Goal: Task Accomplishment & Management: Complete application form

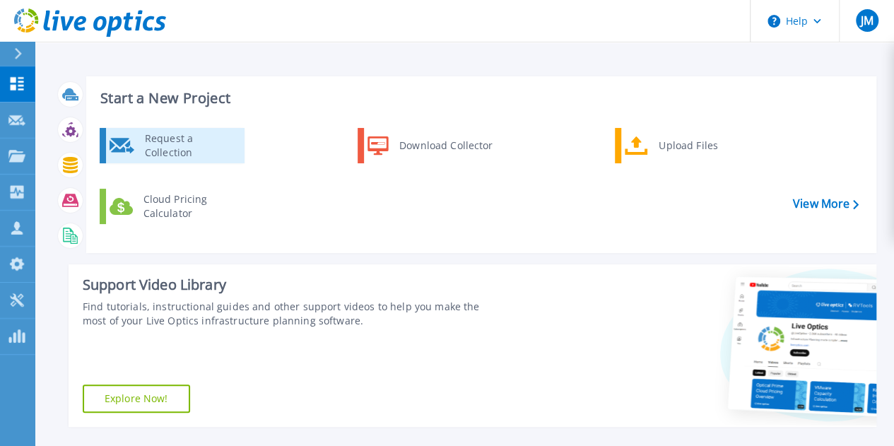
click at [179, 143] on div "Request a Collection" at bounding box center [189, 145] width 103 height 28
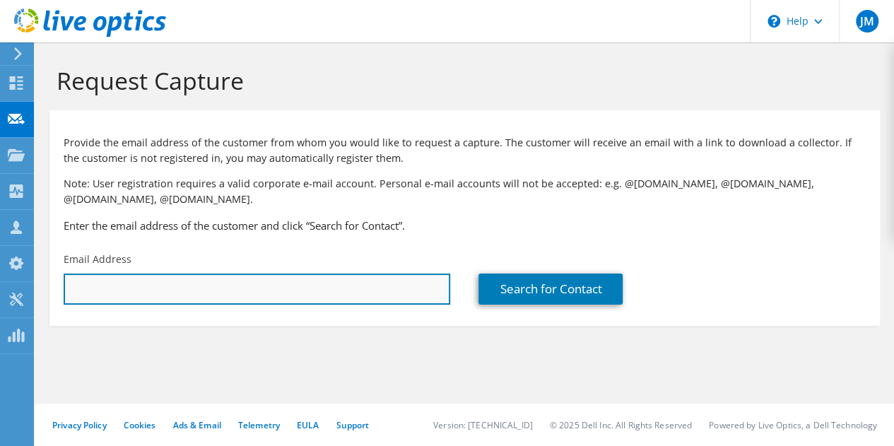
paste input "[EMAIL_ADDRESS][DOMAIN_NAME]"
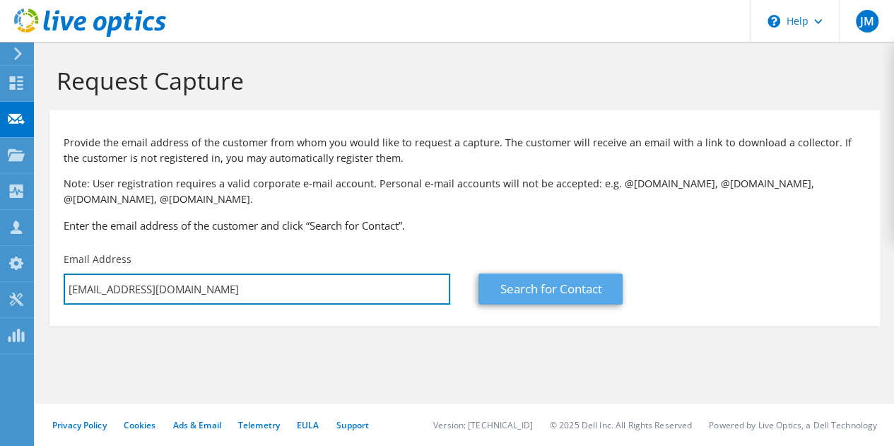
type input "[EMAIL_ADDRESS][DOMAIN_NAME]"
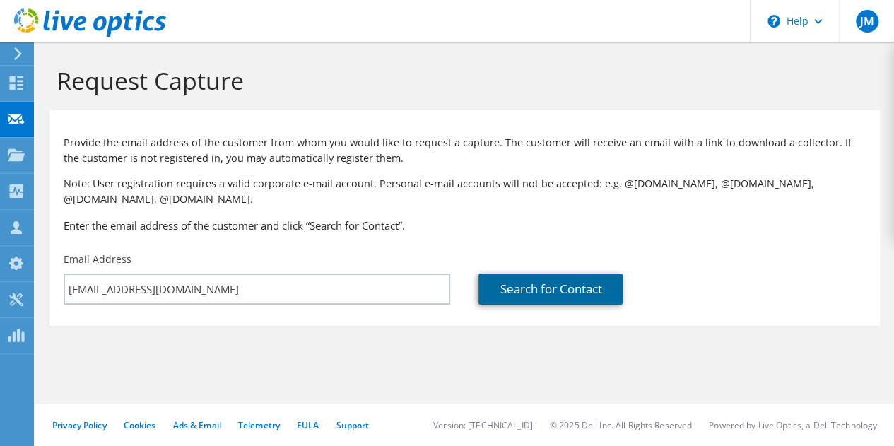
click at [530, 292] on link "Search for Contact" at bounding box center [551, 289] width 144 height 31
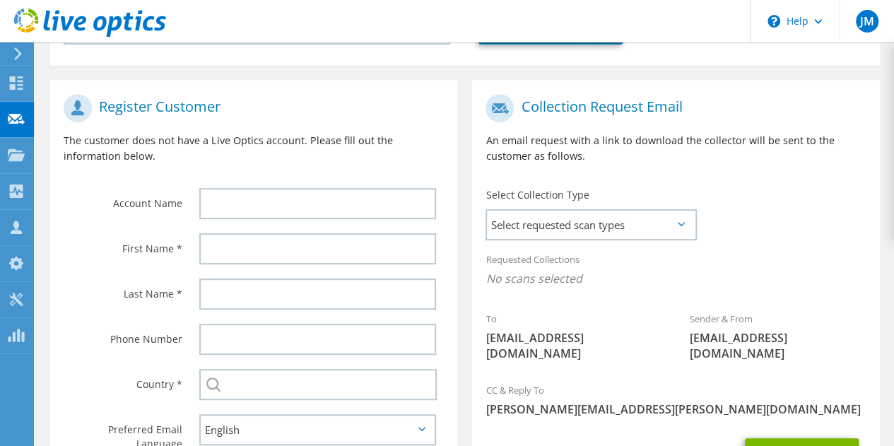
scroll to position [283, 0]
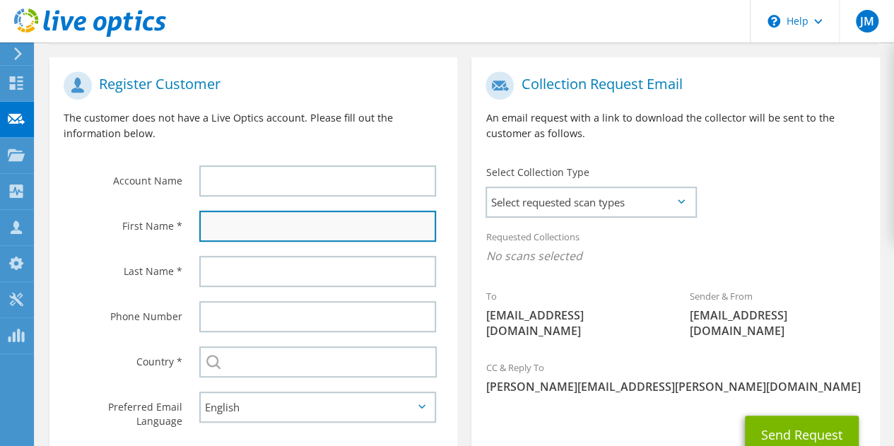
click at [284, 224] on input "text" at bounding box center [317, 226] width 237 height 31
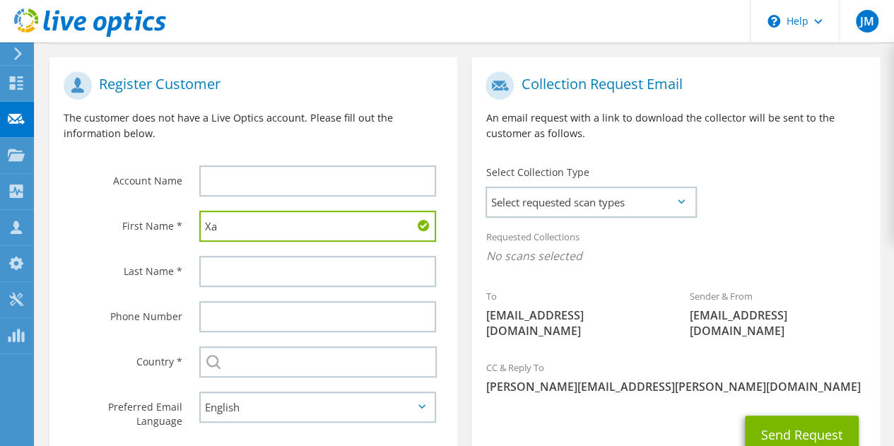
type input "X"
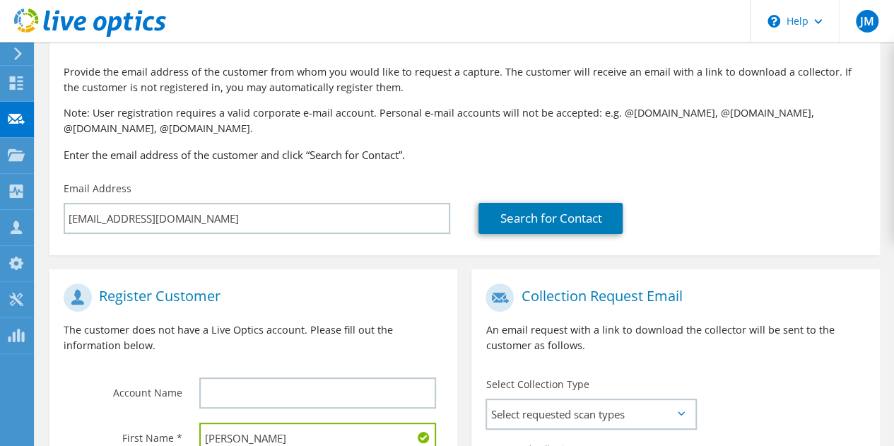
scroll to position [212, 0]
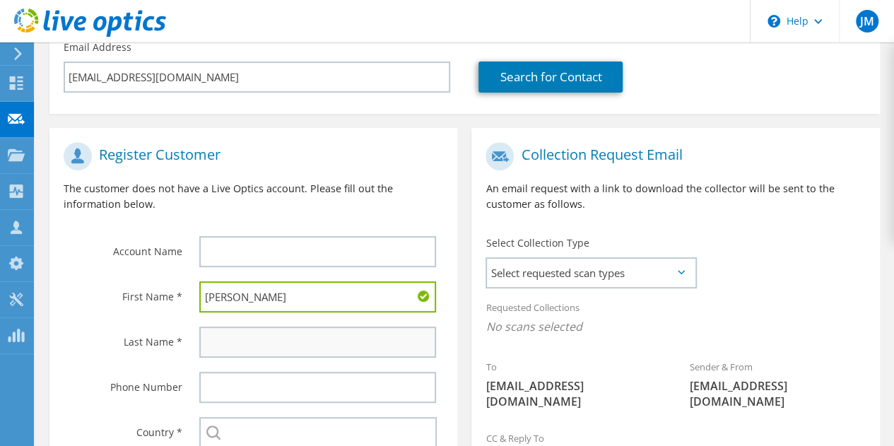
type input "[PERSON_NAME]"
click at [259, 355] on input "text" at bounding box center [317, 342] width 237 height 31
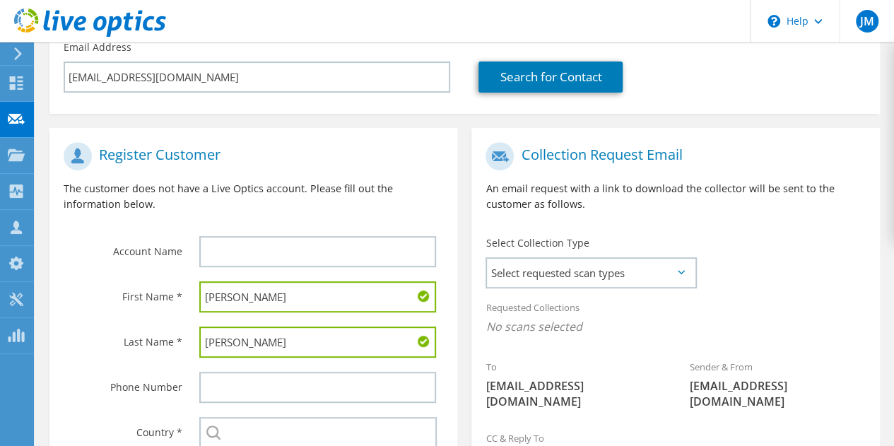
scroll to position [353, 0]
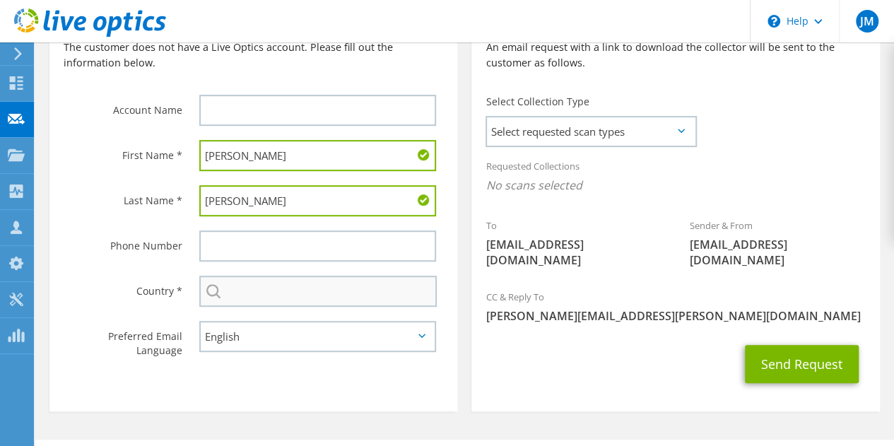
type input "[PERSON_NAME]"
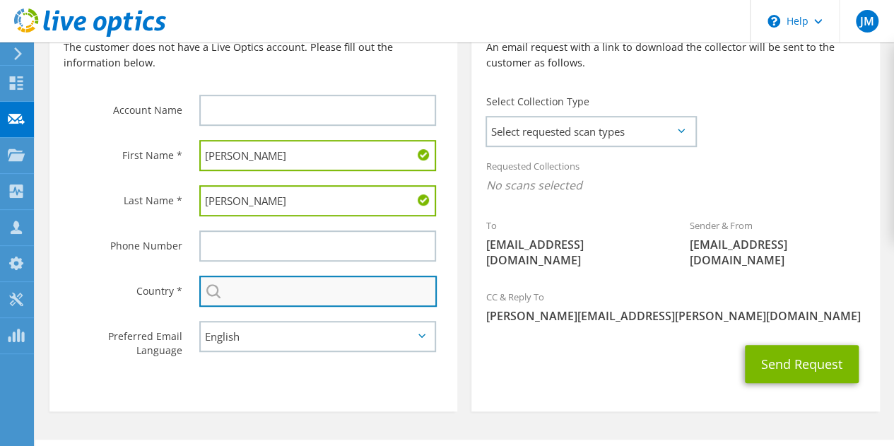
click at [339, 299] on input "text" at bounding box center [317, 291] width 237 height 31
type input "[GEOGRAPHIC_DATA]"
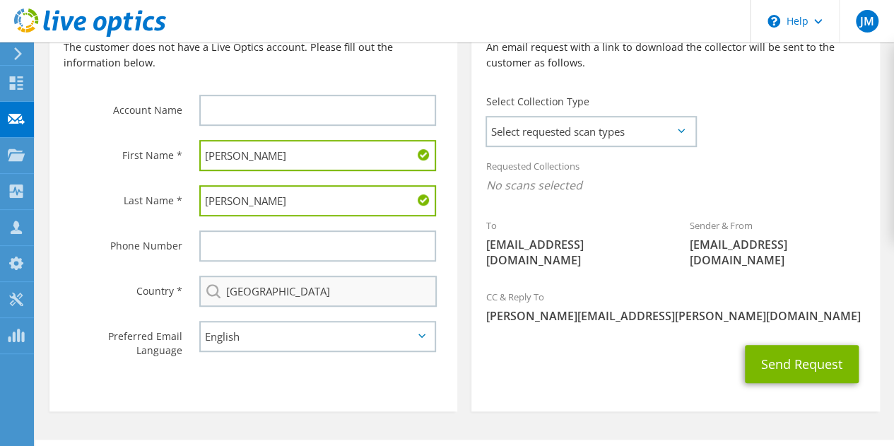
type input "6173060781"
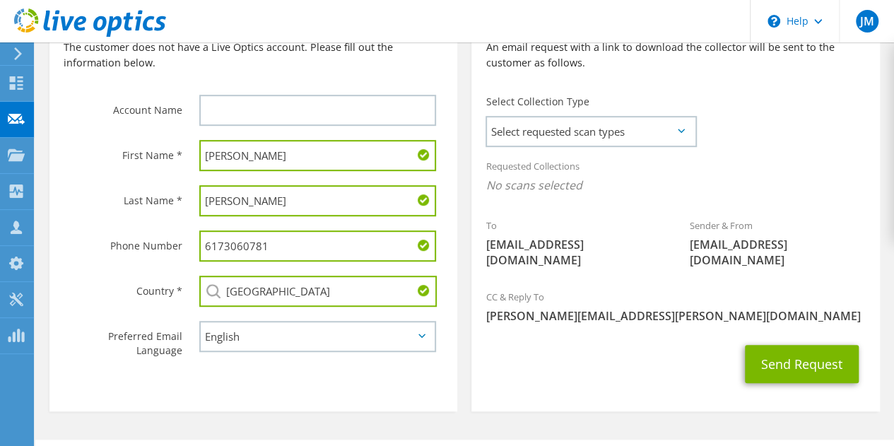
drag, startPoint x: 276, startPoint y: 245, endPoint x: 193, endPoint y: 224, distance: 85.4
click at [193, 224] on section "Register Customer The customer does not have a Live Optics account. Please fill…" at bounding box center [253, 199] width 408 height 425
drag, startPoint x: 638, startPoint y: 113, endPoint x: 634, endPoint y: 127, distance: 13.9
click at [637, 114] on div "Select Collection Type Select requested scan types Server Virtualization Optica…" at bounding box center [591, 119] width 210 height 49
click at [633, 129] on span "Select requested scan types" at bounding box center [591, 131] width 208 height 28
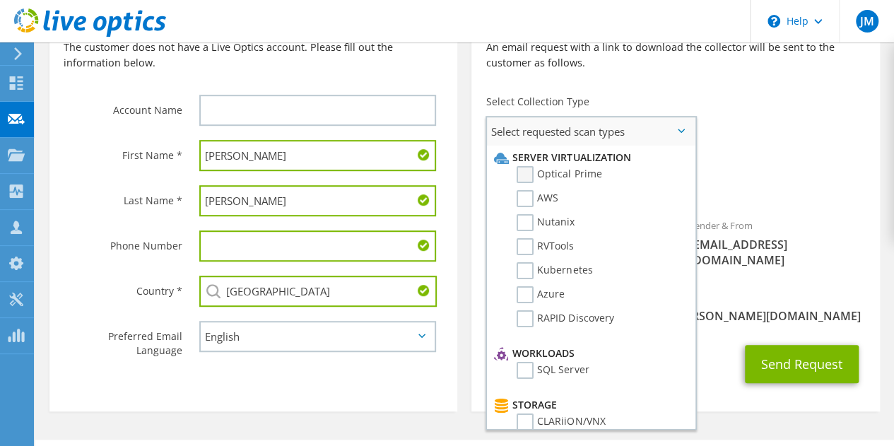
click at [534, 169] on label "Optical Prime" at bounding box center [559, 174] width 85 height 17
click at [0, 0] on input "Optical Prime" at bounding box center [0, 0] width 0 height 0
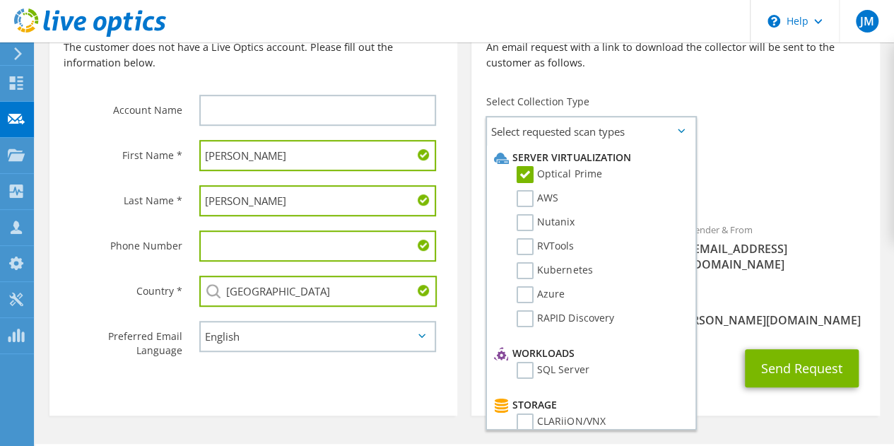
click at [828, 170] on div "Requested Collections No scans selected Optical Prime" at bounding box center [675, 179] width 408 height 57
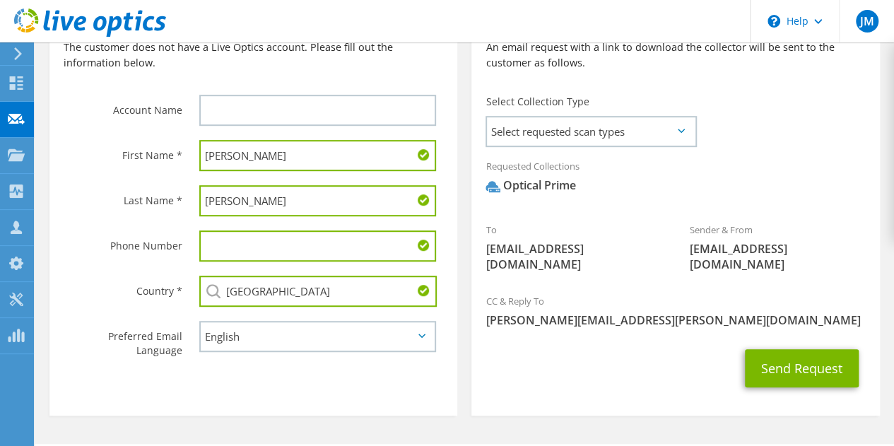
click at [786, 376] on div "Send Request" at bounding box center [675, 368] width 408 height 52
click at [797, 351] on button "Send Request" at bounding box center [802, 368] width 114 height 38
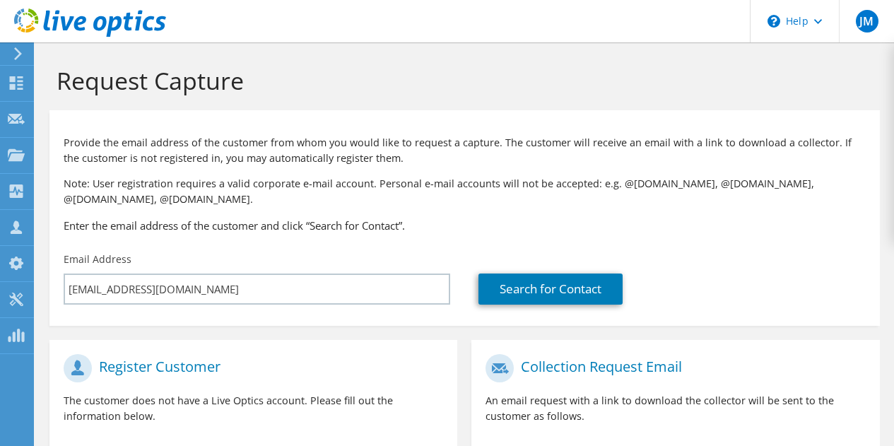
select select "224"
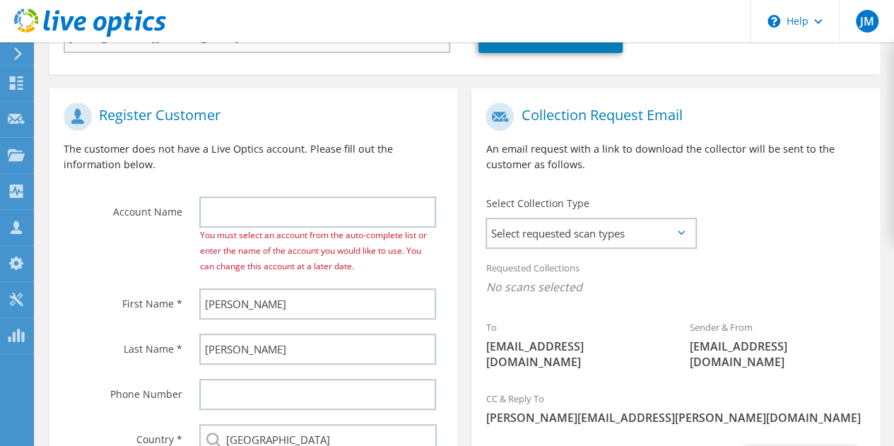
scroll to position [283, 0]
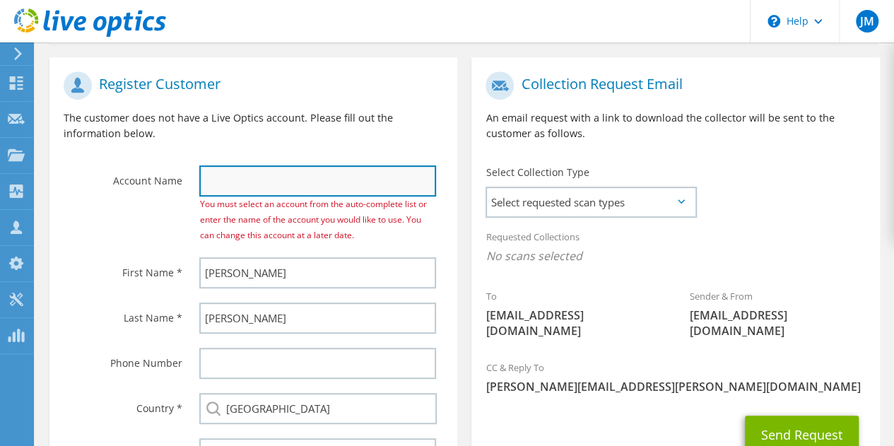
click at [276, 189] on input "text" at bounding box center [317, 180] width 237 height 31
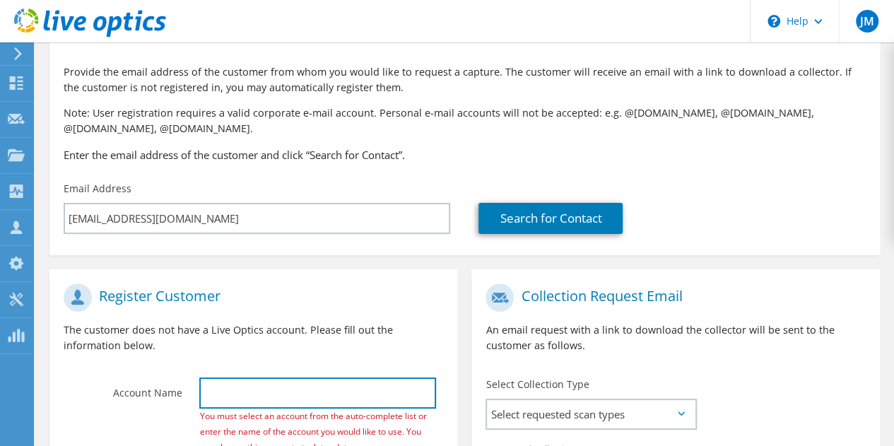
scroll to position [141, 0]
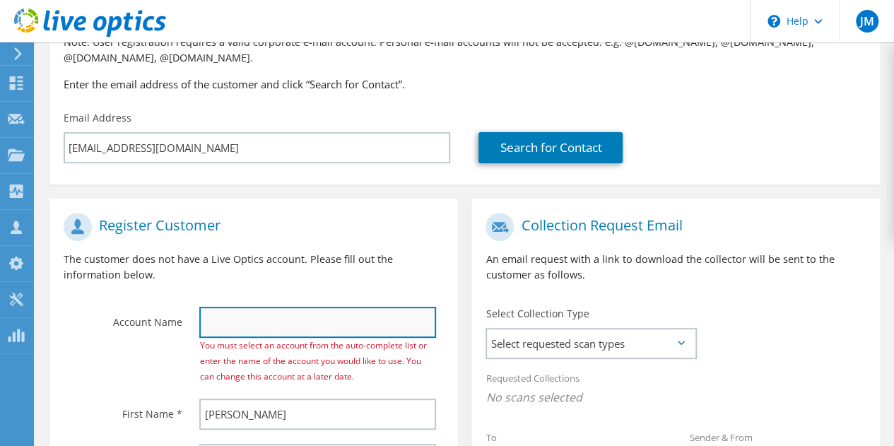
click at [278, 324] on input "text" at bounding box center [317, 322] width 237 height 31
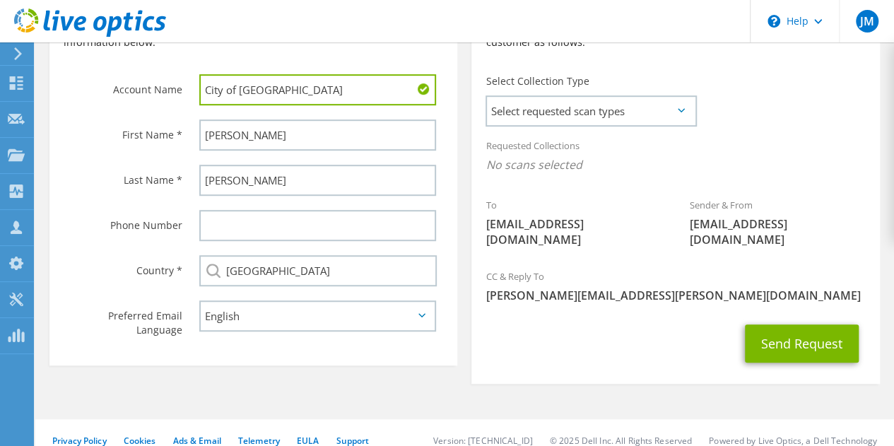
scroll to position [375, 0]
type input "City of [GEOGRAPHIC_DATA]"
click at [652, 110] on span "Select requested scan types" at bounding box center [591, 110] width 208 height 28
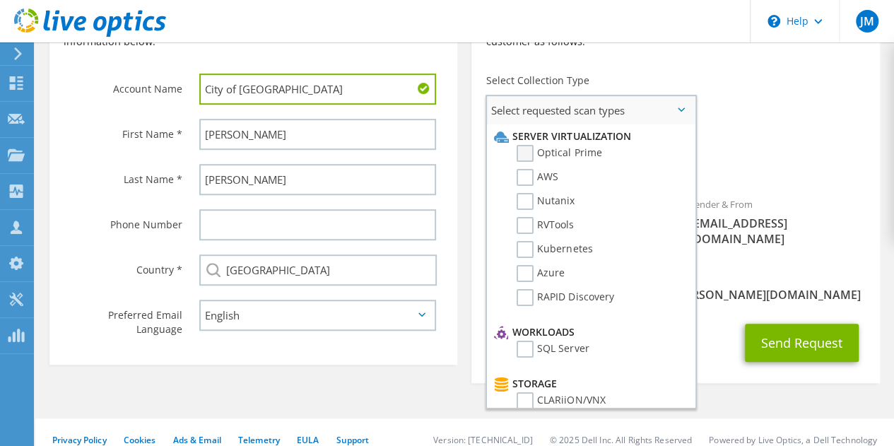
click at [524, 158] on label "Optical Prime" at bounding box center [559, 153] width 85 height 17
click at [0, 0] on input "Optical Prime" at bounding box center [0, 0] width 0 height 0
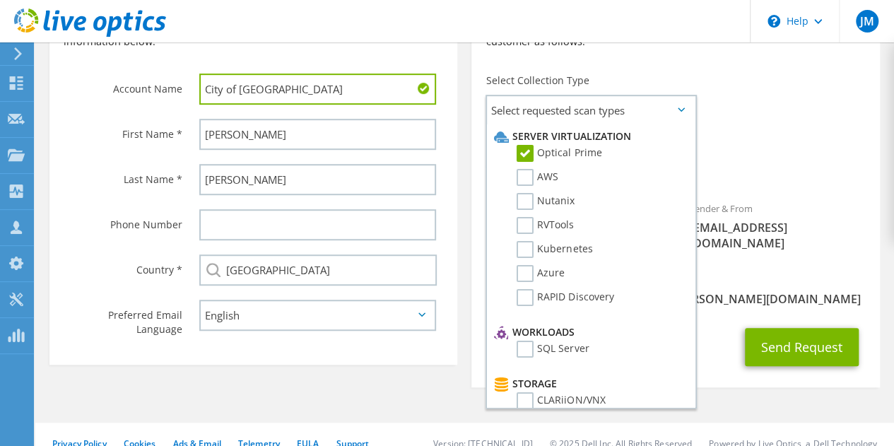
click at [823, 172] on span "Optical Prime" at bounding box center [676, 167] width 380 height 23
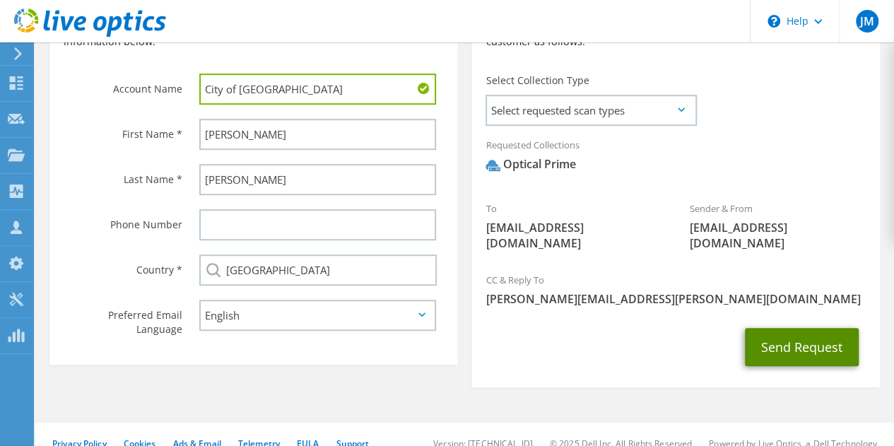
click at [785, 328] on button "Send Request" at bounding box center [802, 347] width 114 height 38
